Goal: Task Accomplishment & Management: Manage account settings

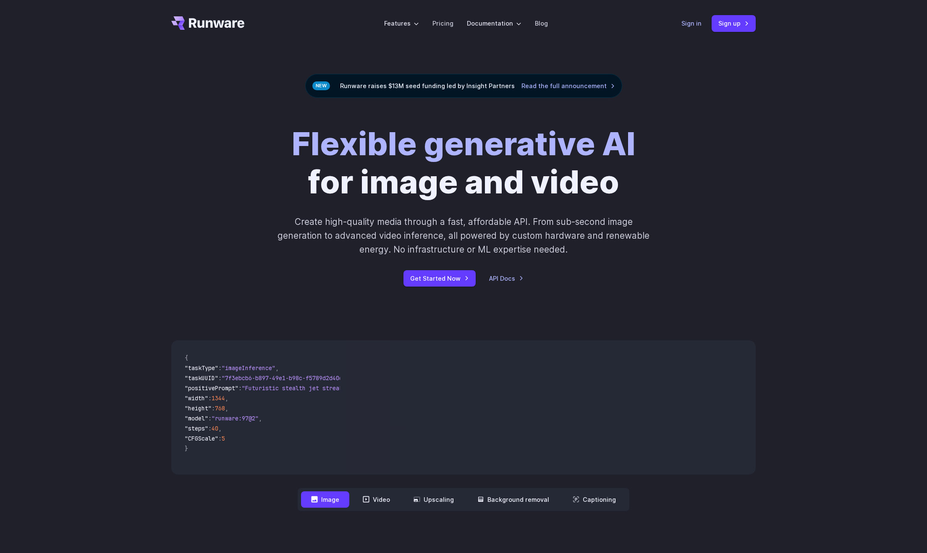
click at [686, 22] on link "Sign in" at bounding box center [691, 23] width 20 height 10
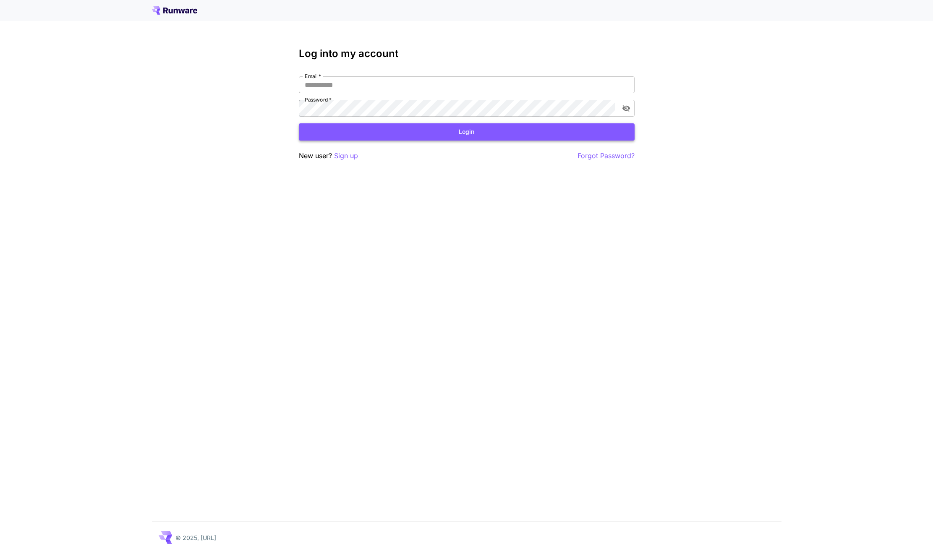
type input "**********"
click at [420, 125] on button "Login" at bounding box center [467, 131] width 336 height 17
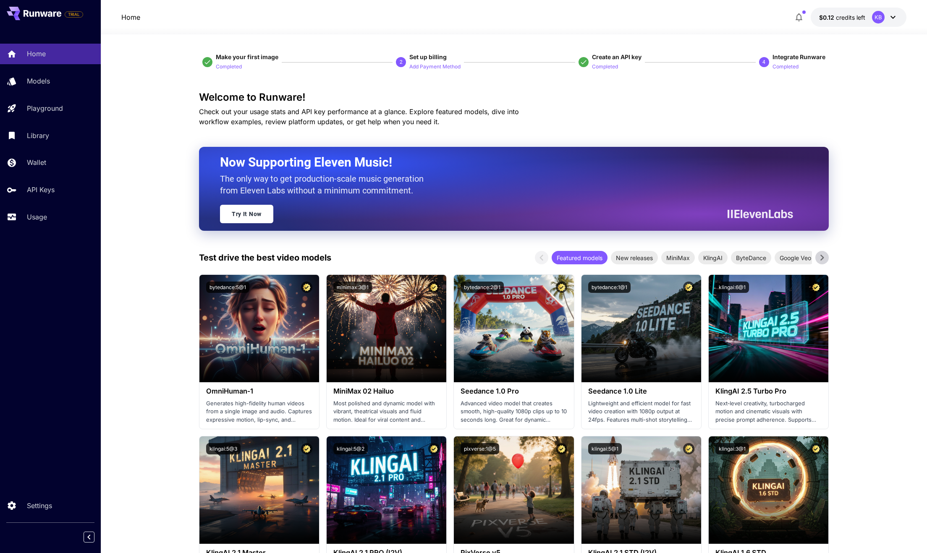
click at [836, 18] on span "credits left" at bounding box center [850, 17] width 29 height 7
